Goal: Task Accomplishment & Management: Manage account settings

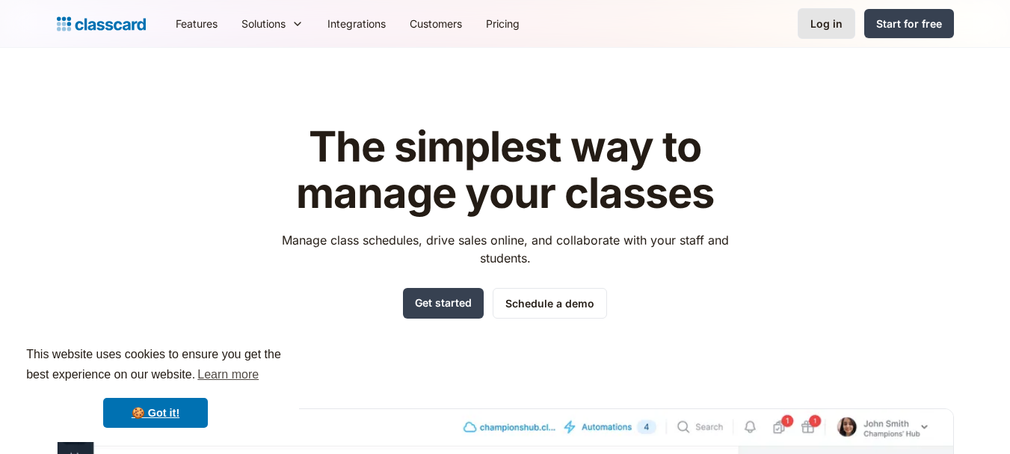
click at [832, 26] on div "Log in" at bounding box center [827, 24] width 32 height 16
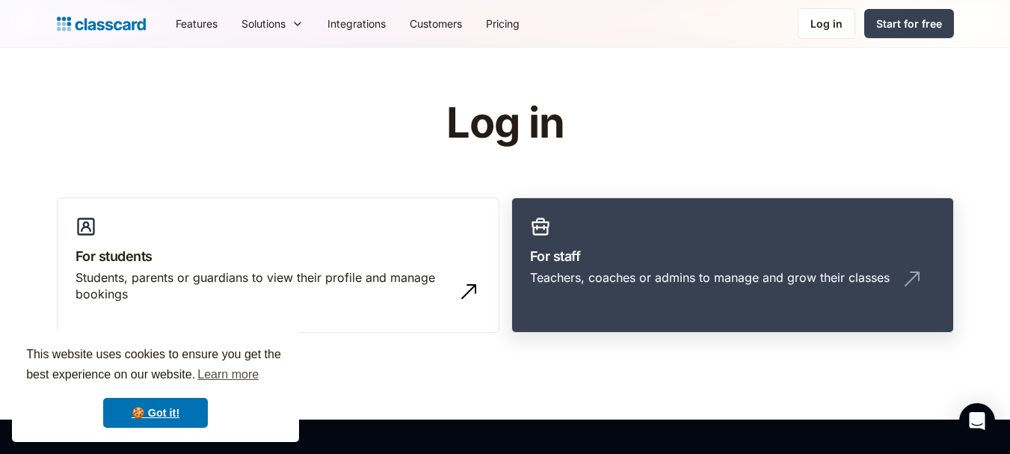
click at [642, 240] on link "For staff Teachers, coaches or admins to manage and grow their classes" at bounding box center [732, 265] width 443 height 136
